Goal: Transaction & Acquisition: Purchase product/service

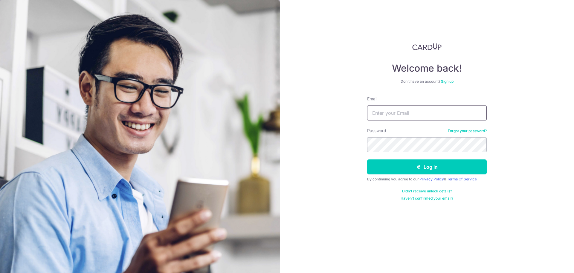
click at [396, 114] on input "Email" at bounding box center [427, 112] width 120 height 15
type input "fly.ashok@gmail.com"
click at [403, 172] on button "Log in" at bounding box center [427, 166] width 120 height 15
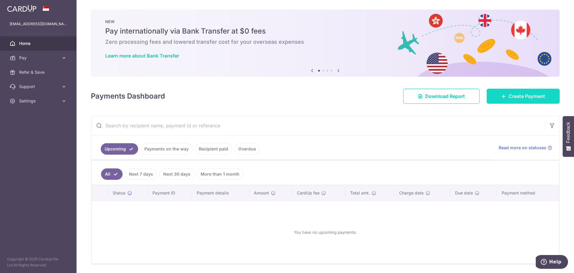
click at [503, 96] on icon at bounding box center [504, 96] width 5 height 5
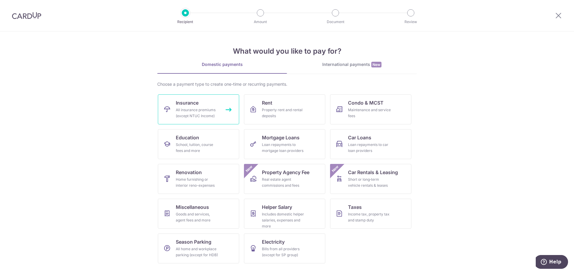
click at [203, 109] on div "All insurance premiums (except NTUC Income)" at bounding box center [197, 113] width 43 height 12
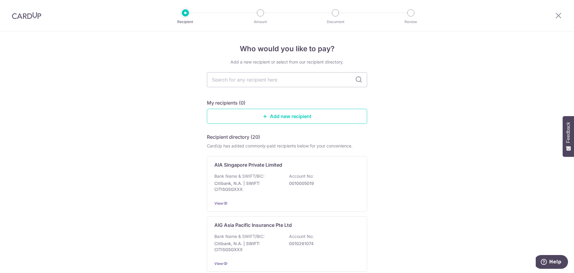
click at [25, 17] on img at bounding box center [26, 15] width 29 height 7
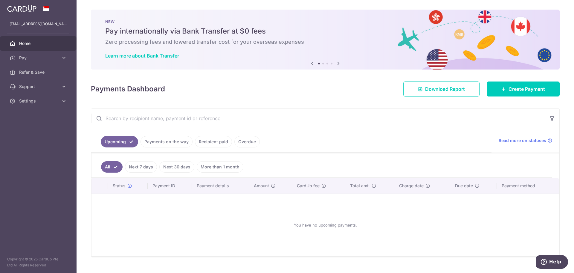
click at [215, 143] on link "Recipient paid" at bounding box center [213, 141] width 37 height 11
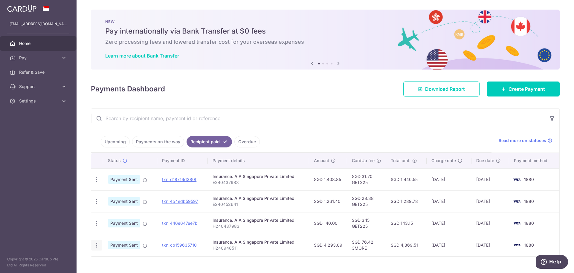
click at [92, 246] on div "PDF Receipt" at bounding box center [96, 244] width 11 height 11
click at [95, 182] on icon "button" at bounding box center [97, 179] width 6 height 6
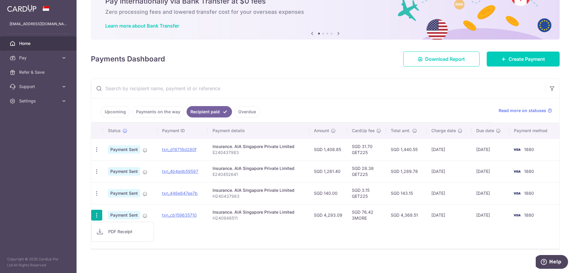
click at [312, 242] on div "Status Payment ID Payment details Amount CardUp fee Total amt. Charge date Due …" at bounding box center [325, 186] width 468 height 126
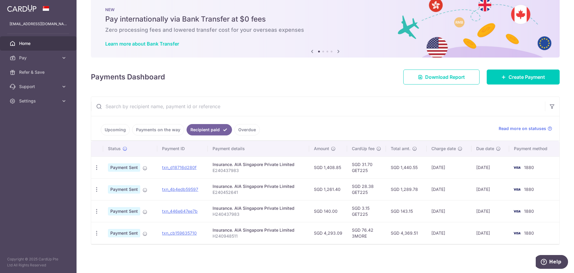
click at [124, 130] on link "Upcoming" at bounding box center [115, 129] width 29 height 11
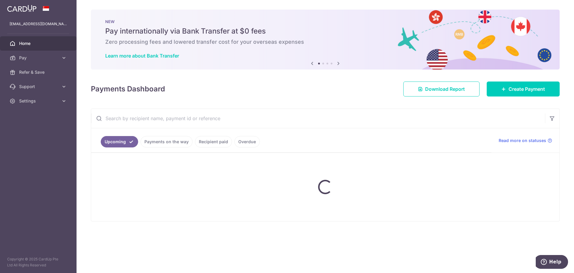
scroll to position [0, 0]
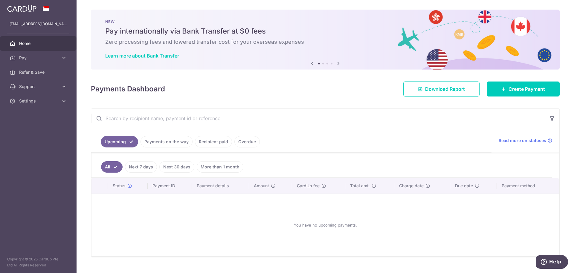
click at [141, 167] on link "Next 7 days" at bounding box center [141, 166] width 32 height 11
click at [173, 166] on link "Next 30 days" at bounding box center [176, 166] width 35 height 11
click at [220, 169] on link "More than 1 month" at bounding box center [220, 166] width 47 height 11
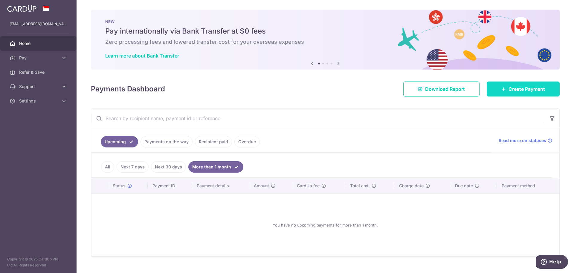
click at [514, 90] on span "Create Payment" at bounding box center [527, 88] width 36 height 7
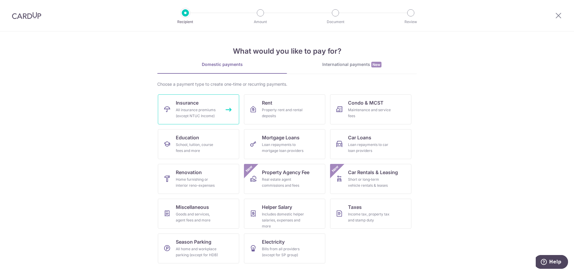
click at [205, 121] on link "Insurance All insurance premiums (except NTUC Income)" at bounding box center [198, 109] width 81 height 30
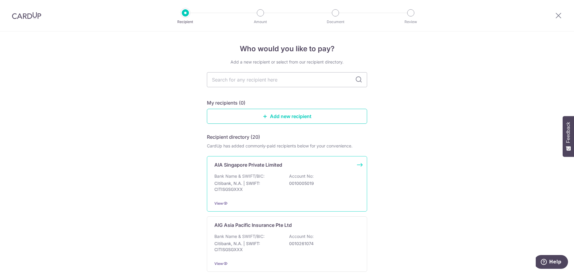
click at [268, 176] on div "Bank Name & SWIFT/BIC: Citibank, N.A. | SWIFT: CITISGSGXXX Account No: 00100050…" at bounding box center [286, 184] width 145 height 22
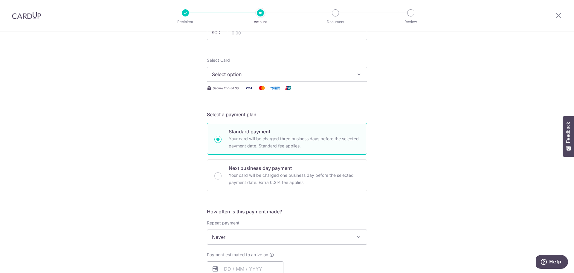
scroll to position [30, 0]
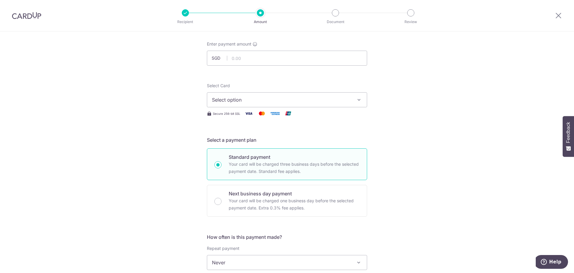
click at [236, 100] on span "Select option" at bounding box center [281, 99] width 139 height 7
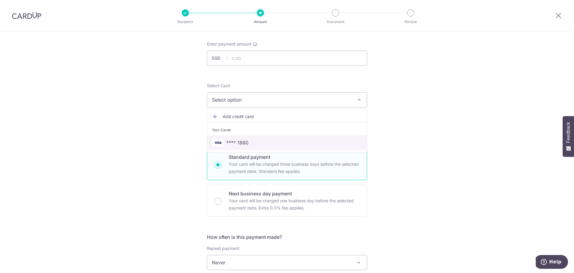
click at [236, 143] on span "**** 1880" at bounding box center [237, 142] width 22 height 7
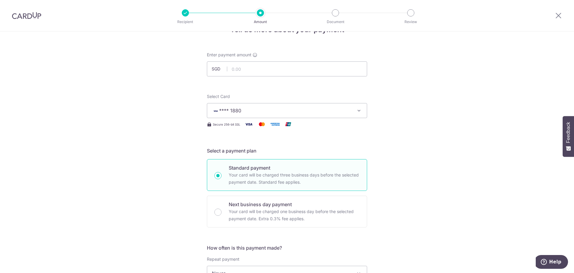
scroll to position [0, 0]
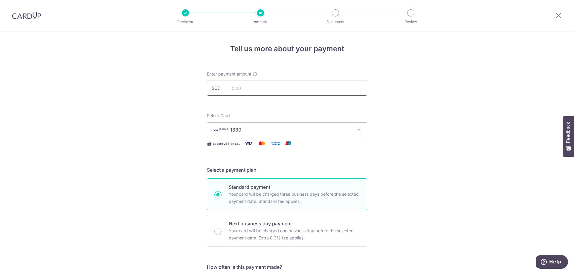
click at [252, 87] on input "text" at bounding box center [287, 87] width 160 height 15
type input "2,723.14"
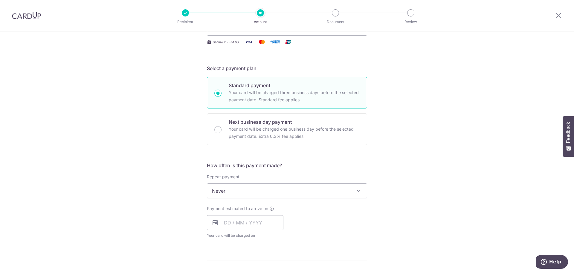
scroll to position [120, 0]
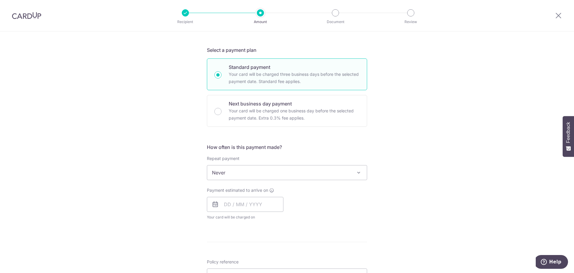
click at [234, 175] on span "Never" at bounding box center [287, 172] width 160 height 14
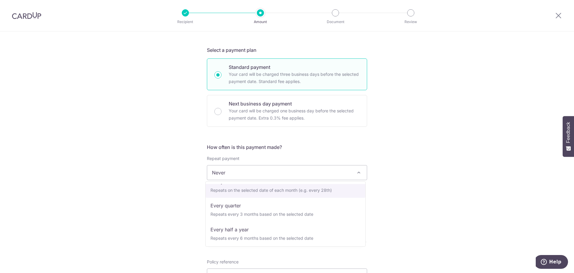
scroll to position [84, 0]
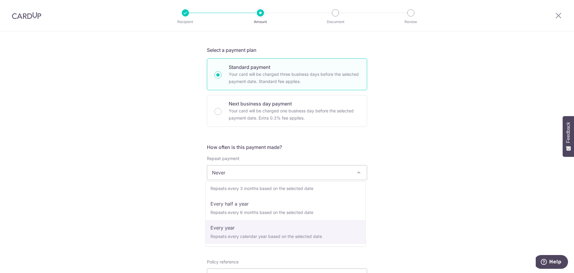
select select "6"
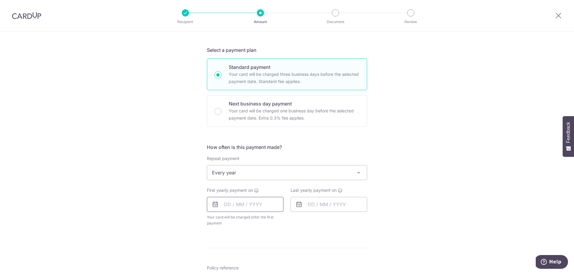
click at [225, 207] on input "text" at bounding box center [245, 204] width 77 height 15
click at [392, 222] on div "Tell us more about your payment Enter payment amount SGD 2,723.14 2723.14 Selec…" at bounding box center [287, 185] width 574 height 547
click at [228, 207] on input "text" at bounding box center [245, 204] width 77 height 15
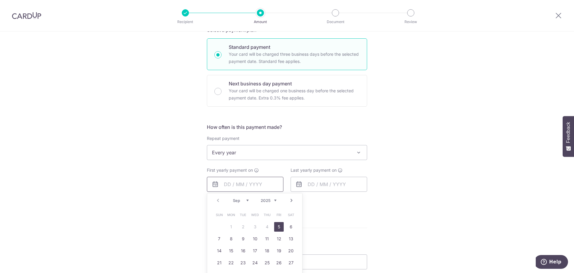
scroll to position [150, 0]
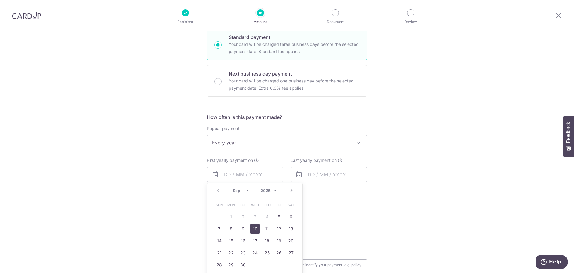
click at [255, 230] on link "10" at bounding box center [255, 229] width 10 height 10
type input "[DATE]"
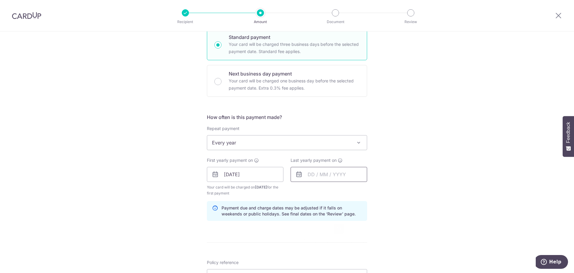
click at [308, 175] on input "text" at bounding box center [329, 174] width 77 height 15
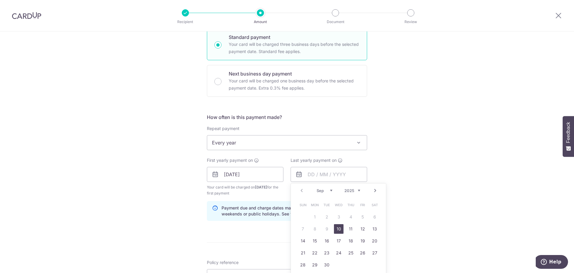
click at [350, 189] on select "2025 2026 2027 2028 2029 2030 2031 2032 2033 2034 2035" at bounding box center [353, 190] width 16 height 5
click at [304, 241] on link "10" at bounding box center [303, 241] width 10 height 10
type input "10/09/2028"
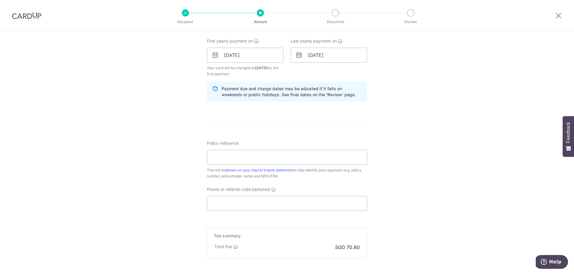
scroll to position [269, 0]
click at [245, 162] on input "Policy reference" at bounding box center [287, 156] width 160 height 15
click at [213, 158] on input "E240948511" at bounding box center [287, 156] width 160 height 15
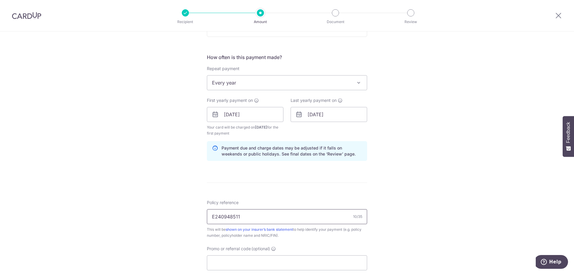
scroll to position [331, 0]
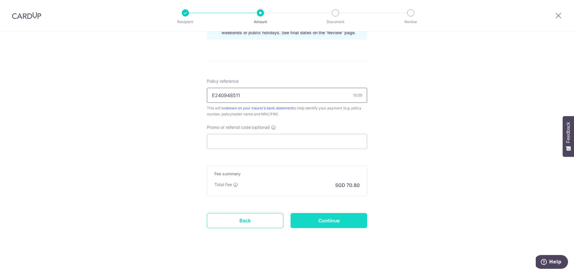
type input "E240948511"
click at [320, 221] on input "Continue" at bounding box center [329, 220] width 77 height 15
type input "Create Schedule"
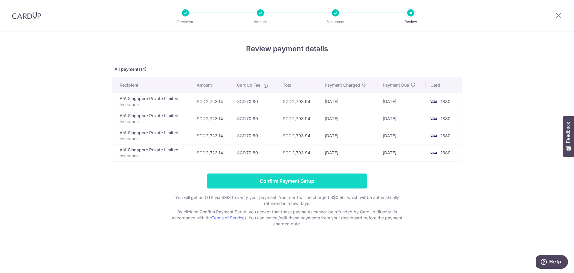
click at [278, 181] on input "Confirm Payment Setup" at bounding box center [287, 180] width 160 height 15
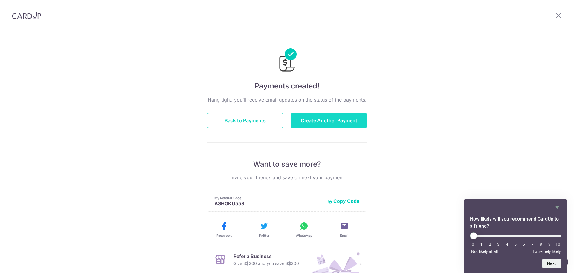
click at [320, 119] on button "Create Another Payment" at bounding box center [329, 120] width 77 height 15
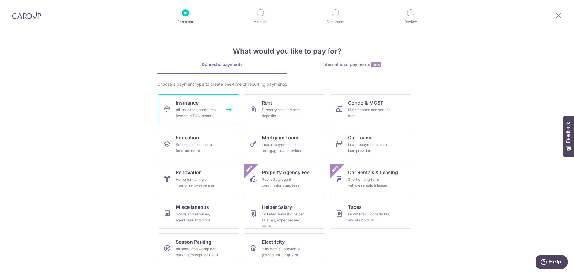
click at [168, 108] on icon at bounding box center [167, 109] width 7 height 7
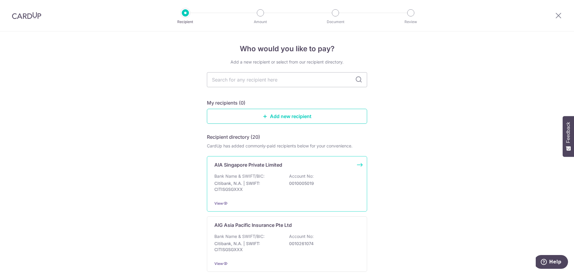
click at [279, 191] on p "Citibank, N.A. | SWIFT: CITISGSGXXX" at bounding box center [247, 186] width 67 height 12
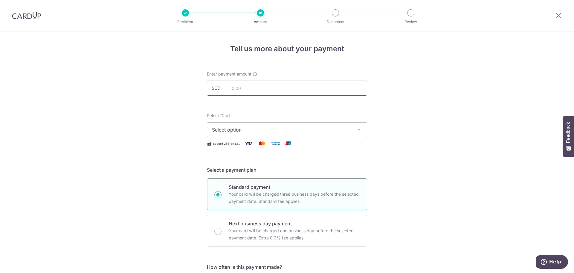
click at [235, 86] on input "text" at bounding box center [287, 87] width 160 height 15
type input "1,481.90"
click at [230, 130] on span "Select option" at bounding box center [281, 129] width 139 height 7
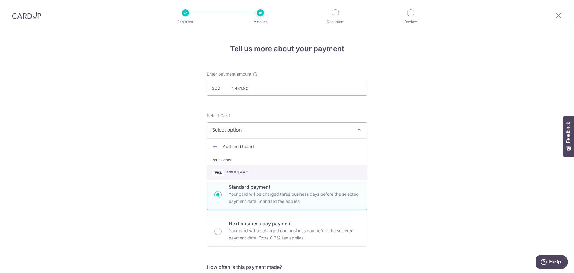
click at [234, 174] on span "**** 1880" at bounding box center [237, 172] width 22 height 7
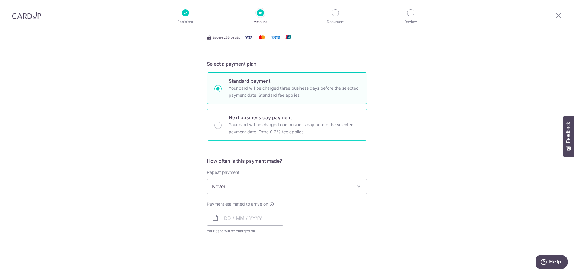
scroll to position [120, 0]
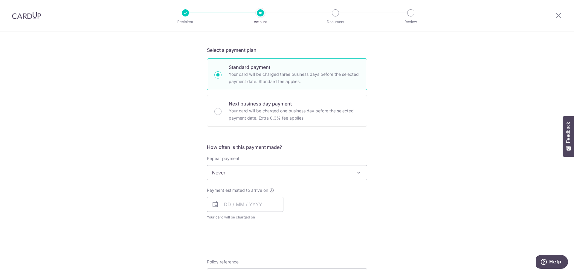
click at [231, 173] on span "Never" at bounding box center [287, 172] width 160 height 14
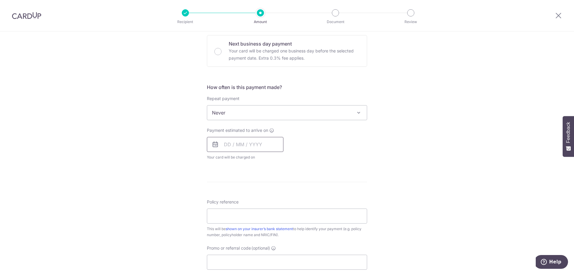
click at [221, 145] on input "text" at bounding box center [245, 144] width 77 height 15
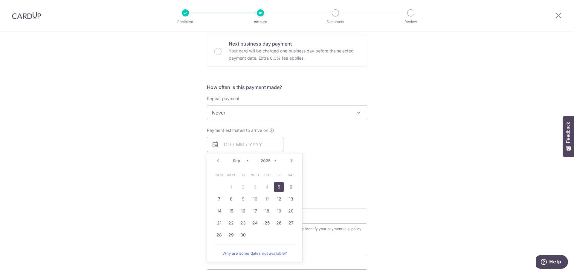
click at [365, 127] on div "Payment estimated to arrive on Prev Next Sep Oct Nov Dec 2025 2026 2027 2028 20…" at bounding box center [287, 143] width 168 height 33
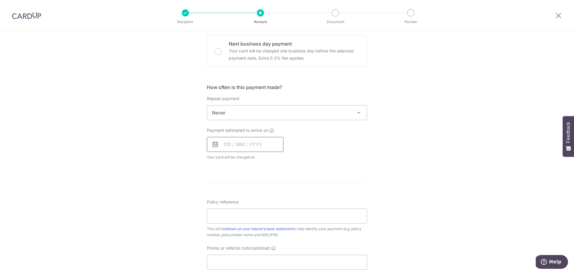
click at [238, 143] on input "text" at bounding box center [245, 144] width 77 height 15
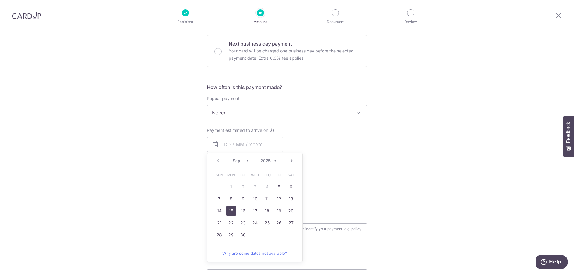
click at [228, 213] on link "15" at bounding box center [231, 211] width 10 height 10
type input "[DATE]"
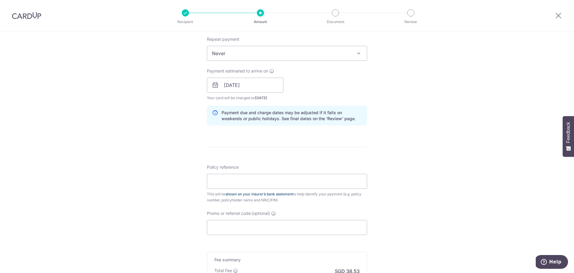
scroll to position [239, 0]
click at [232, 178] on input "Policy reference" at bounding box center [287, 180] width 160 height 15
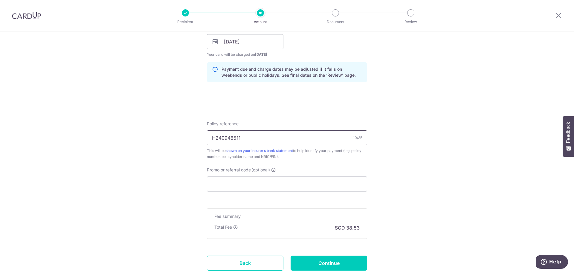
scroll to position [325, 0]
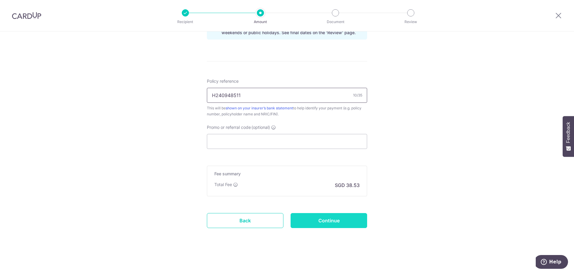
type input "H240948511"
click at [321, 225] on input "Continue" at bounding box center [329, 220] width 77 height 15
type input "Create Schedule"
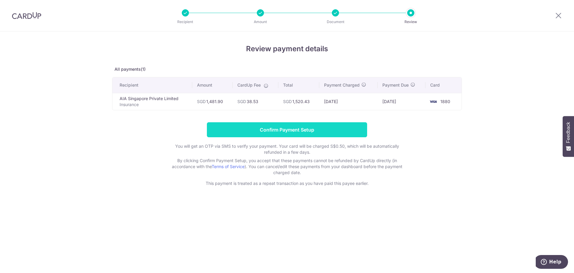
click at [274, 127] on input "Confirm Payment Setup" at bounding box center [287, 129] width 160 height 15
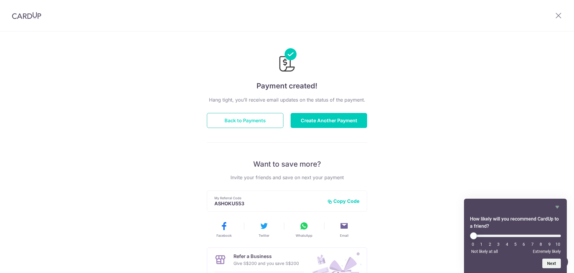
click at [248, 122] on button "Back to Payments" at bounding box center [245, 120] width 77 height 15
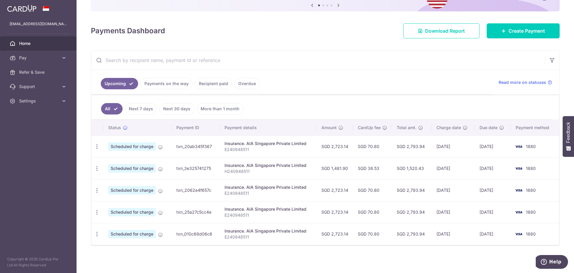
scroll to position [66, 0]
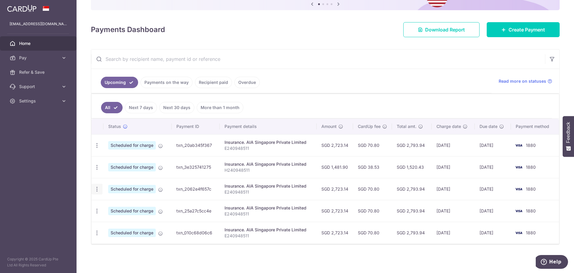
click at [96, 148] on icon "button" at bounding box center [97, 145] width 6 height 6
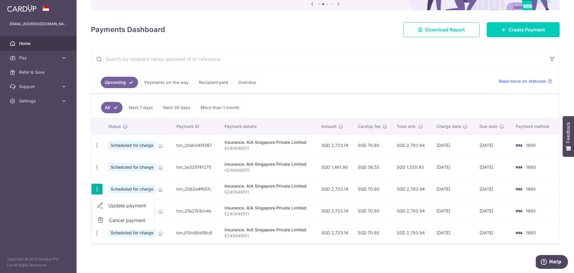
click at [108, 217] on link "Cancel payment" at bounding box center [123, 219] width 62 height 15
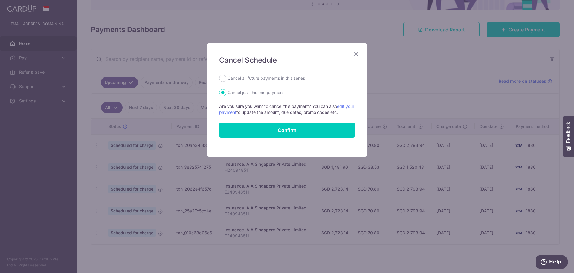
drag, startPoint x: 283, startPoint y: 73, endPoint x: 281, endPoint y: 76, distance: 3.2
click at [283, 73] on div "Cancel Schedule Cancel all future payments in this series Cancel just this one …" at bounding box center [287, 99] width 160 height 113
click at [280, 76] on label "Cancel all future payments in this series" at bounding box center [266, 77] width 77 height 7
click at [226, 76] on input "Cancel all future payments in this series" at bounding box center [222, 77] width 7 height 7
radio input "true"
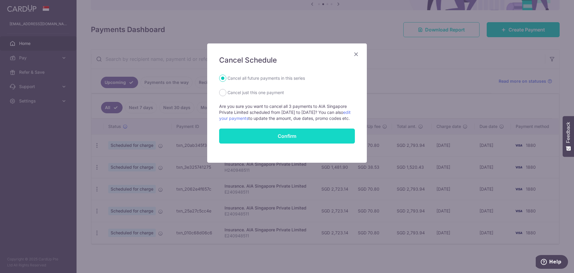
click at [275, 139] on button "Confirm" at bounding box center [287, 135] width 136 height 15
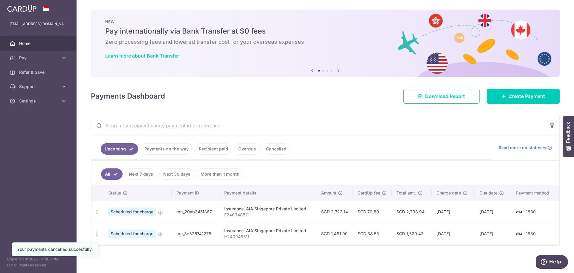
scroll to position [1, 0]
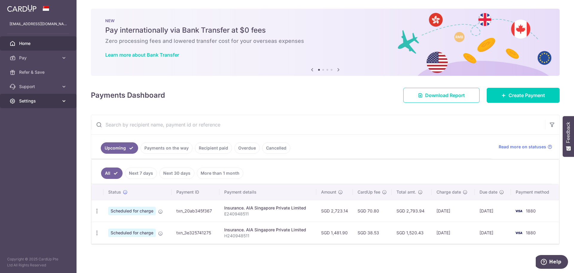
click at [32, 102] on span "Settings" at bounding box center [38, 101] width 39 height 6
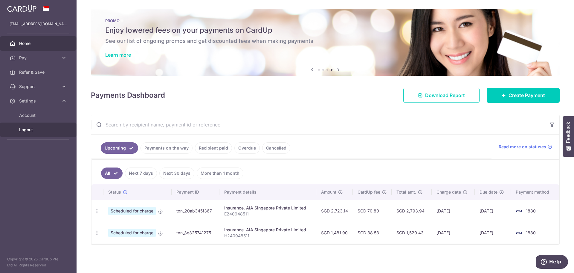
click at [31, 130] on span "Logout" at bounding box center [38, 130] width 39 height 6
